Goal: Check status

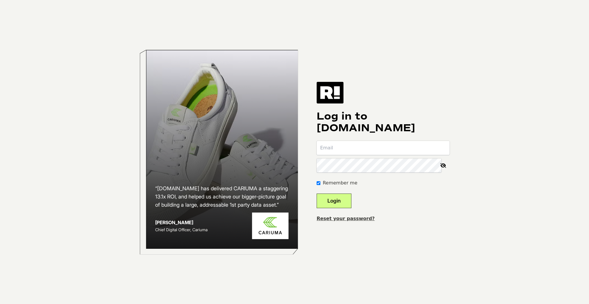
type input "hannah@crownaffair.com"
click at [344, 199] on button "Login" at bounding box center [334, 201] width 35 height 15
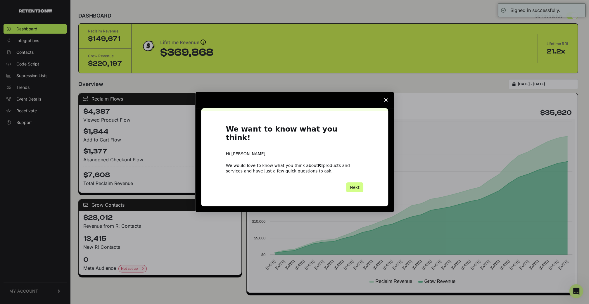
click at [385, 102] on polygon "Close survey" at bounding box center [386, 100] width 4 height 4
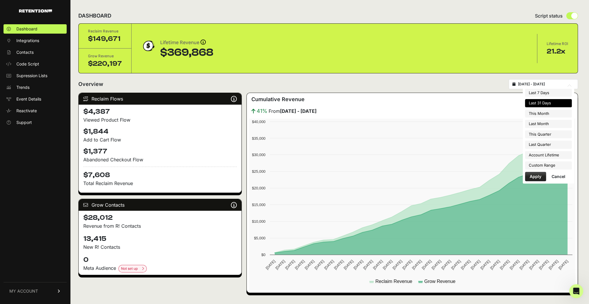
click at [527, 86] on input "[DATE] - [DATE]" at bounding box center [546, 84] width 56 height 5
click at [541, 122] on li "Last Month" at bounding box center [548, 124] width 47 height 8
type input "[DATE] - [DATE]"
